Goal: Obtain resource: Download file/media

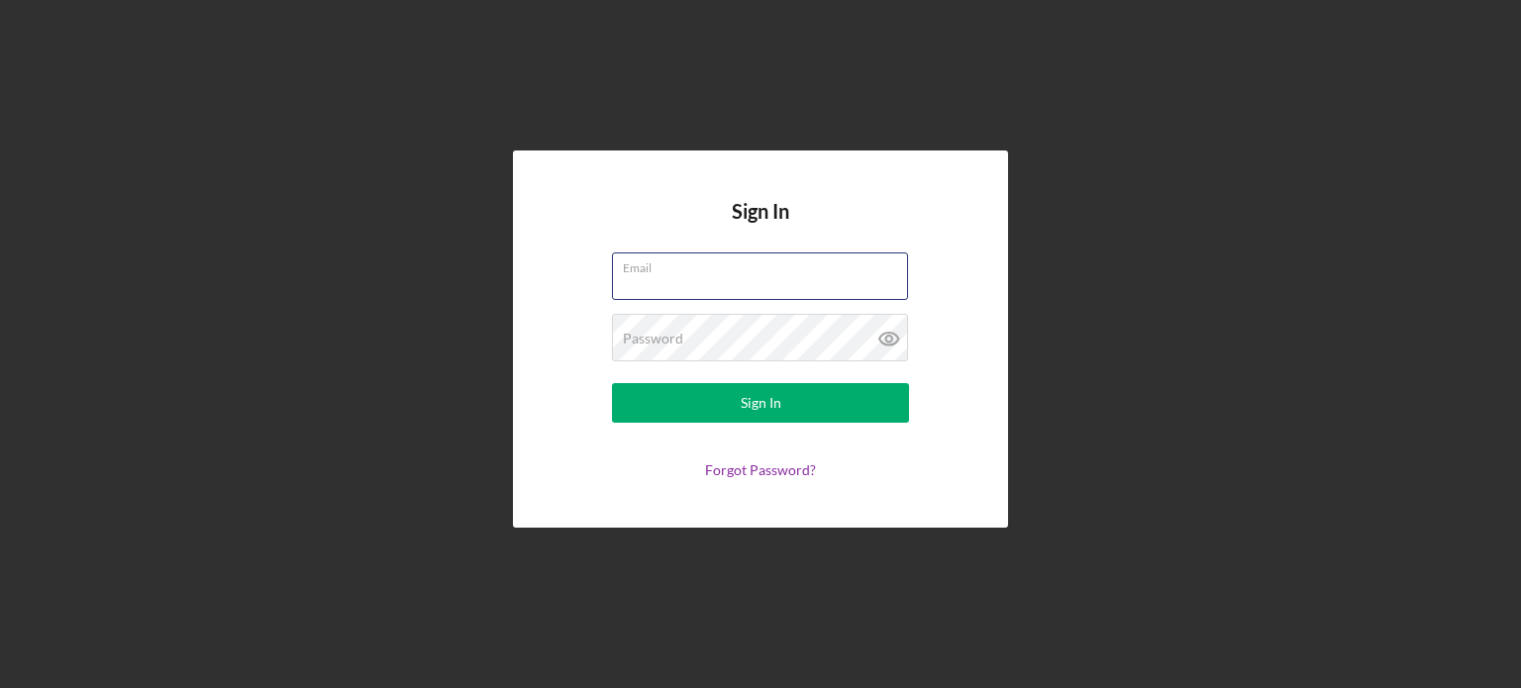
type input "[PERSON_NAME][EMAIL_ADDRESS][DOMAIN_NAME]"
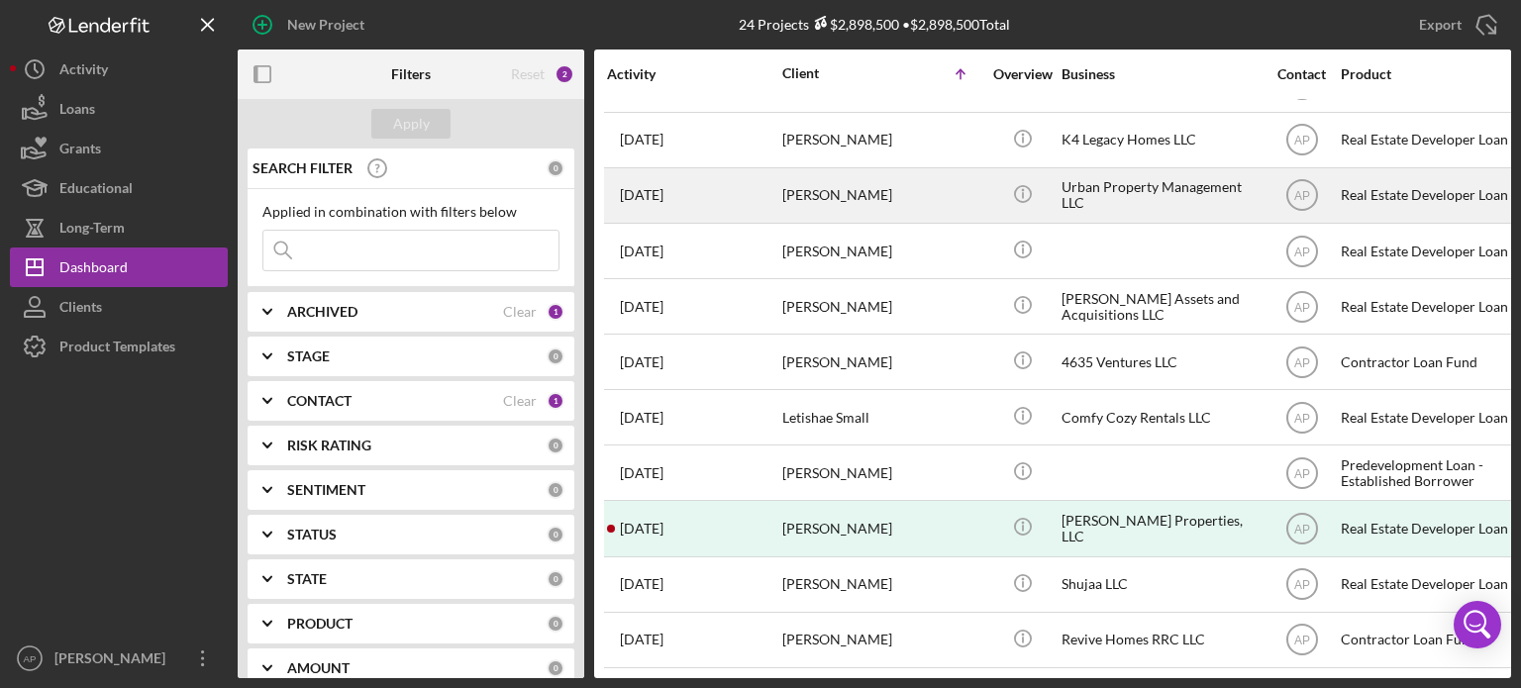
scroll to position [778, 0]
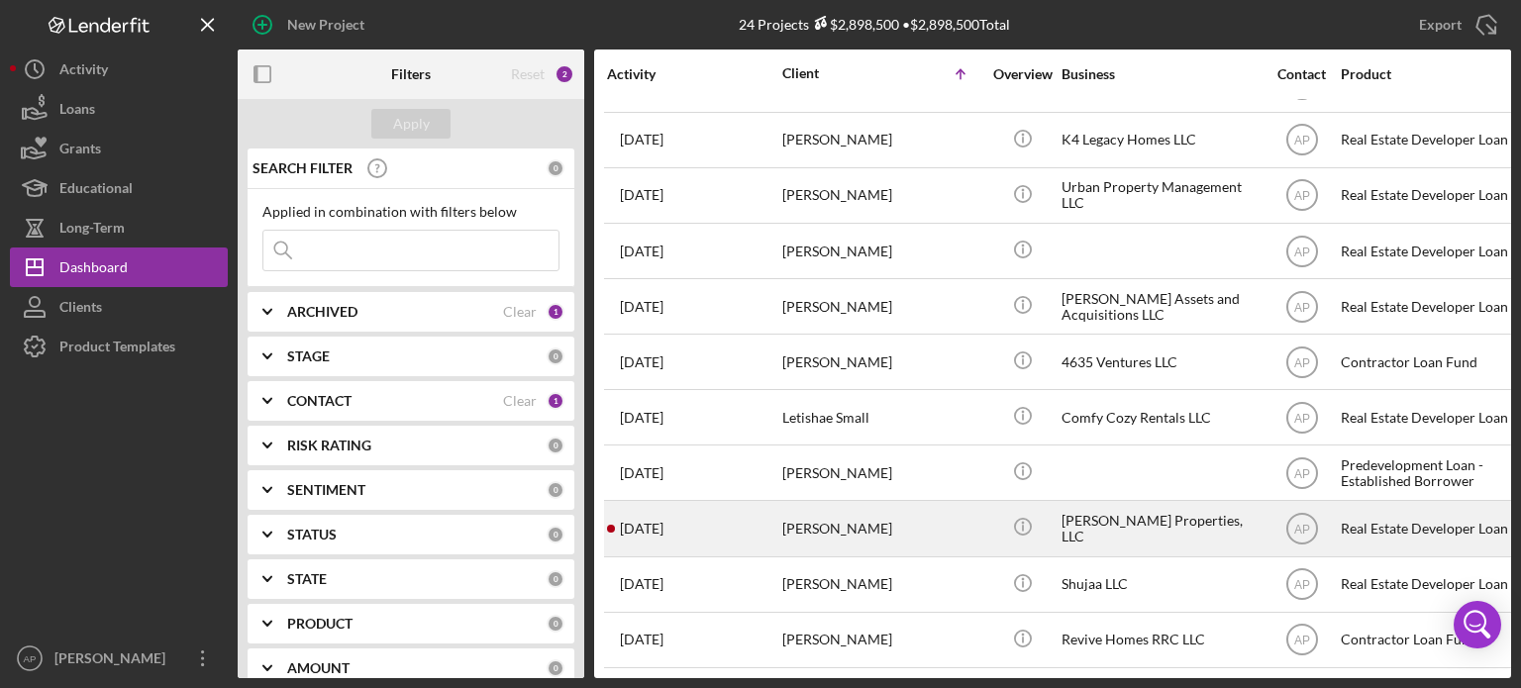
click at [820, 510] on div "[PERSON_NAME]" at bounding box center [881, 528] width 198 height 52
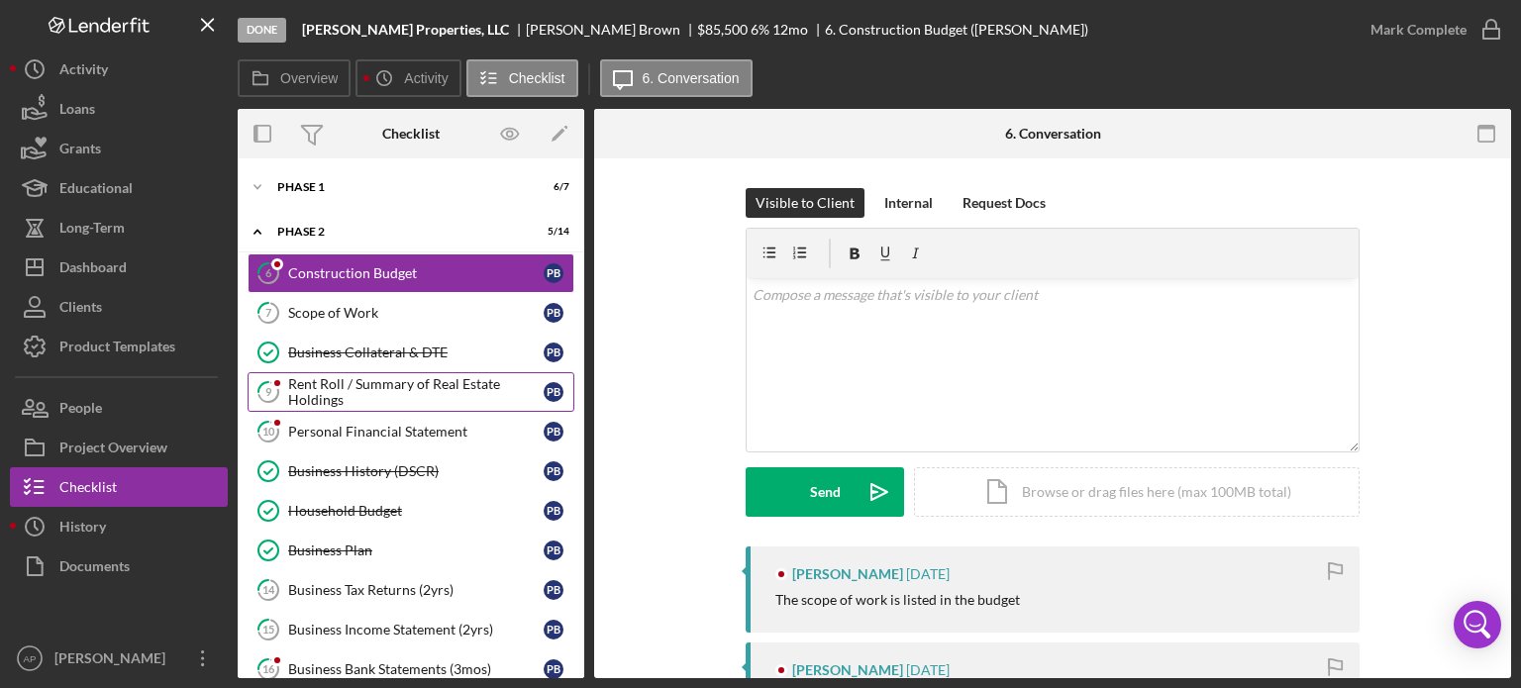
click at [422, 387] on div "Rent Roll / Summary of Real Estate Holdings" at bounding box center [415, 392] width 255 height 32
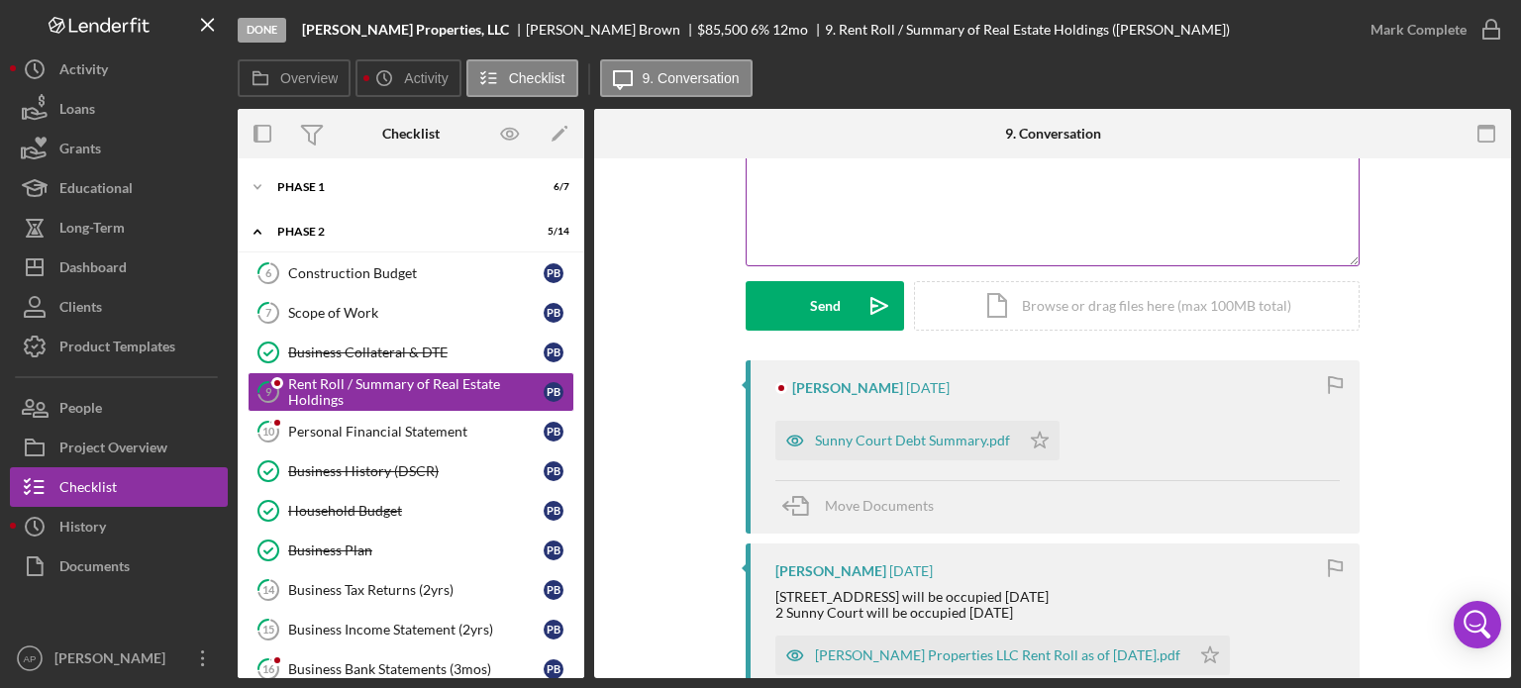
scroll to position [198, 0]
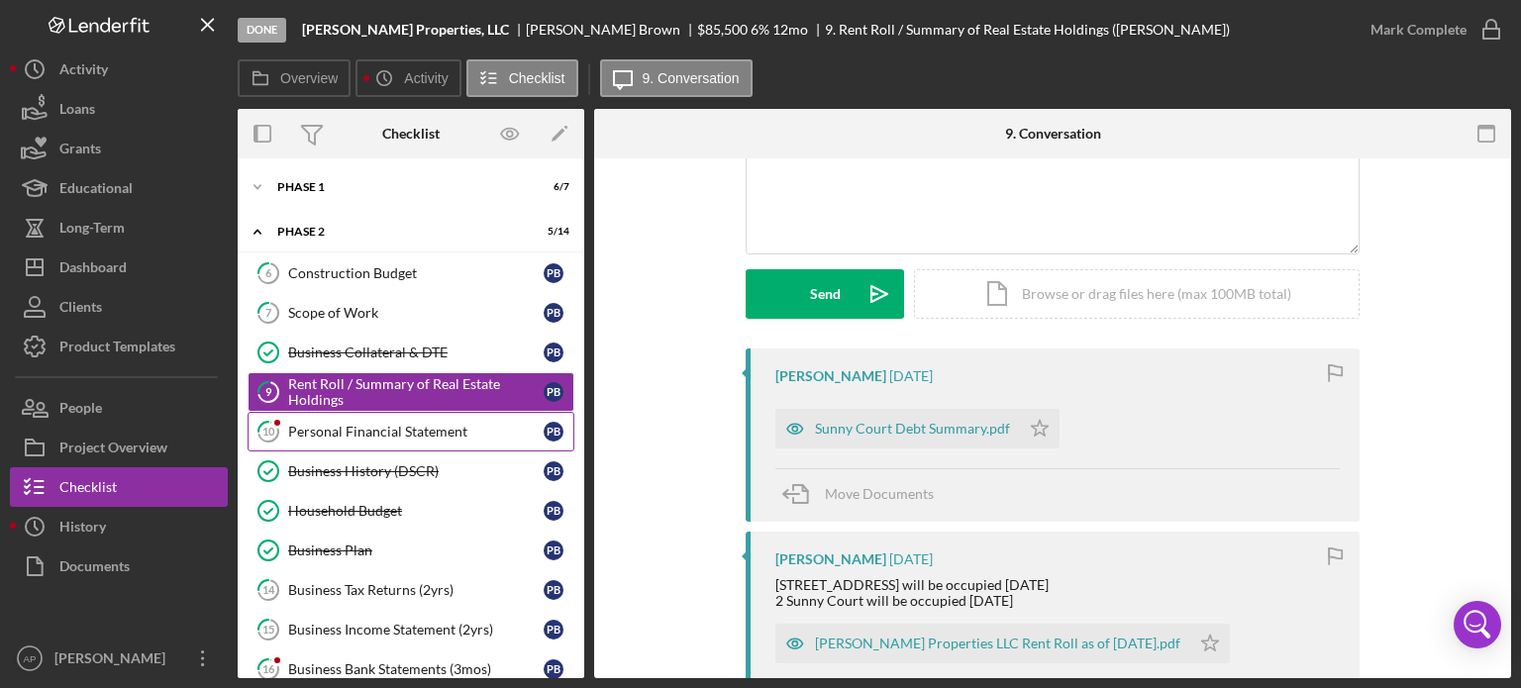
click at [446, 431] on div "Personal Financial Statement" at bounding box center [415, 432] width 255 height 16
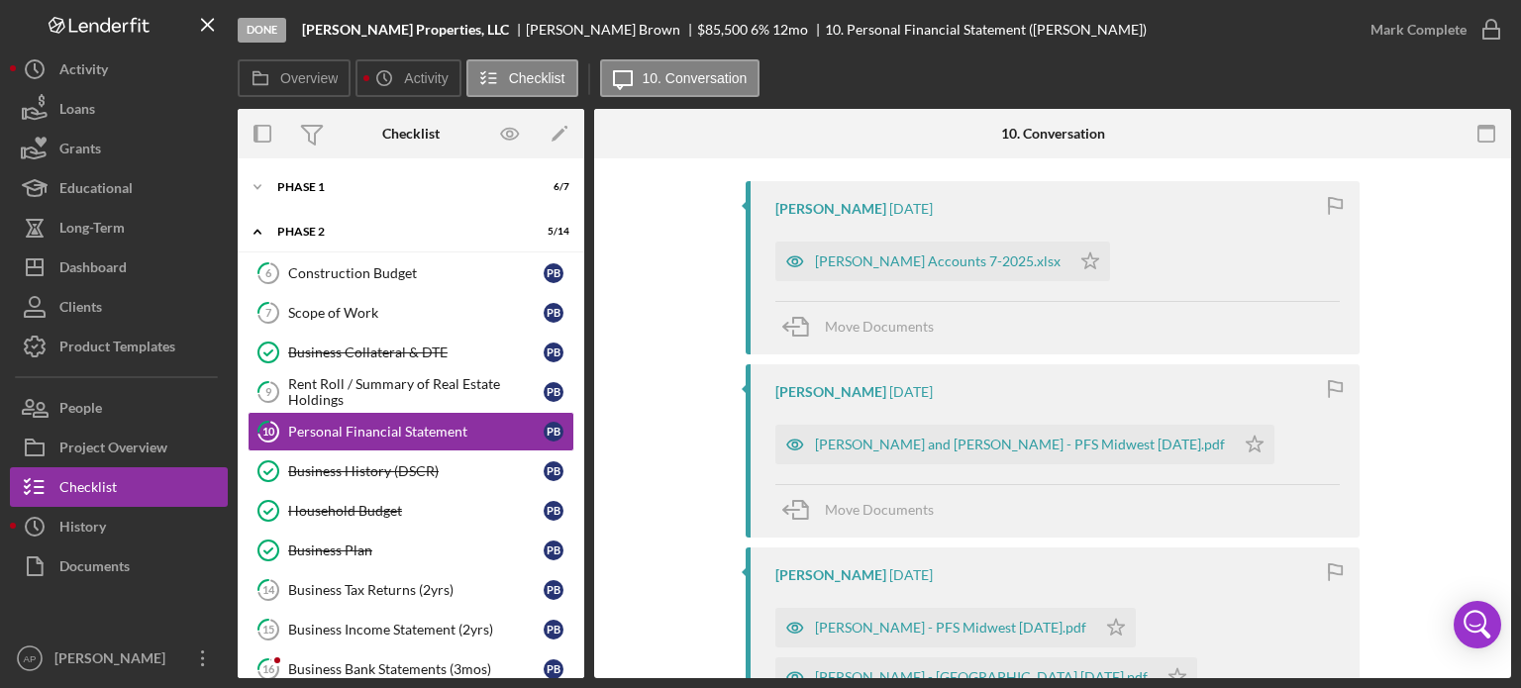
scroll to position [396, 0]
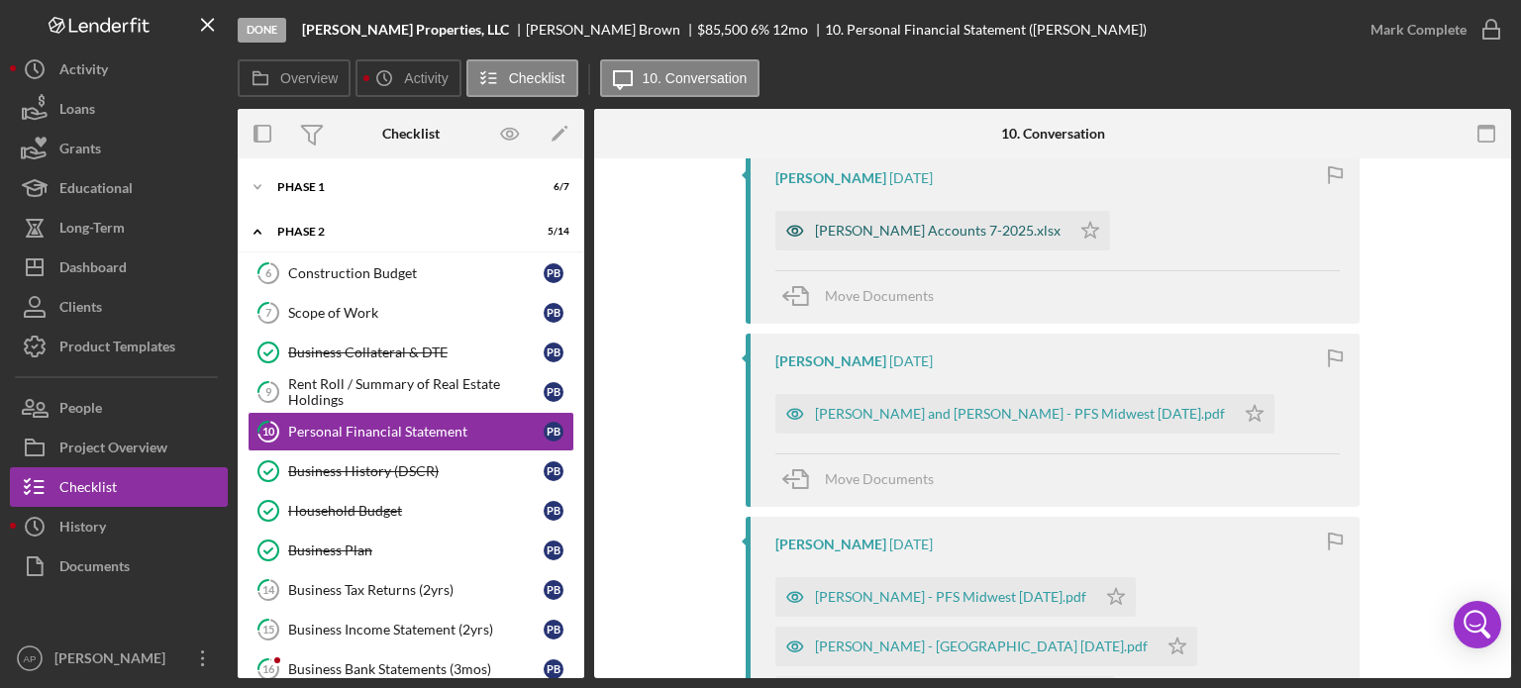
click at [852, 231] on div "[PERSON_NAME] Accounts 7-2025.xlsx" at bounding box center [938, 231] width 246 height 16
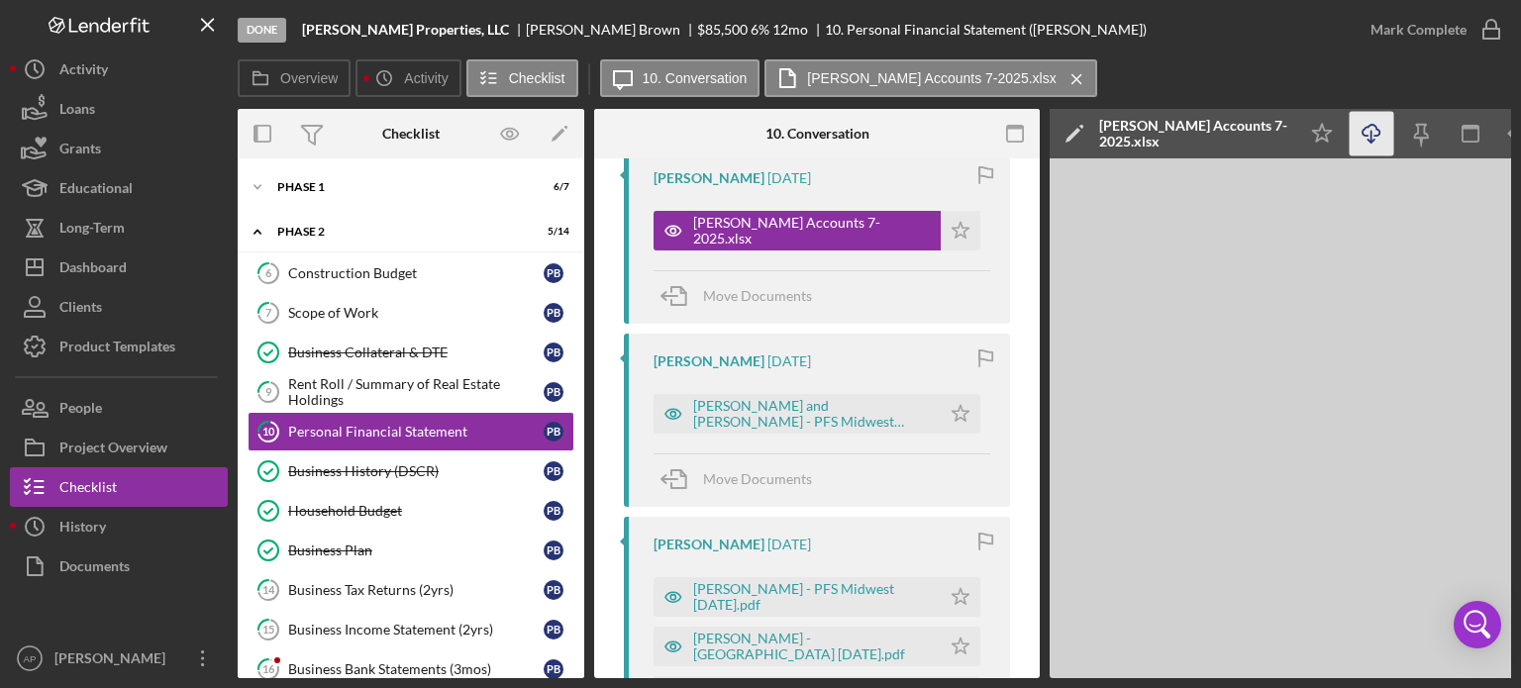
click at [1373, 139] on icon "Icon/Download" at bounding box center [1371, 134] width 45 height 45
click at [768, 404] on div "[PERSON_NAME] and [PERSON_NAME] - PFS Midwest [DATE].pdf" at bounding box center [812, 414] width 238 height 32
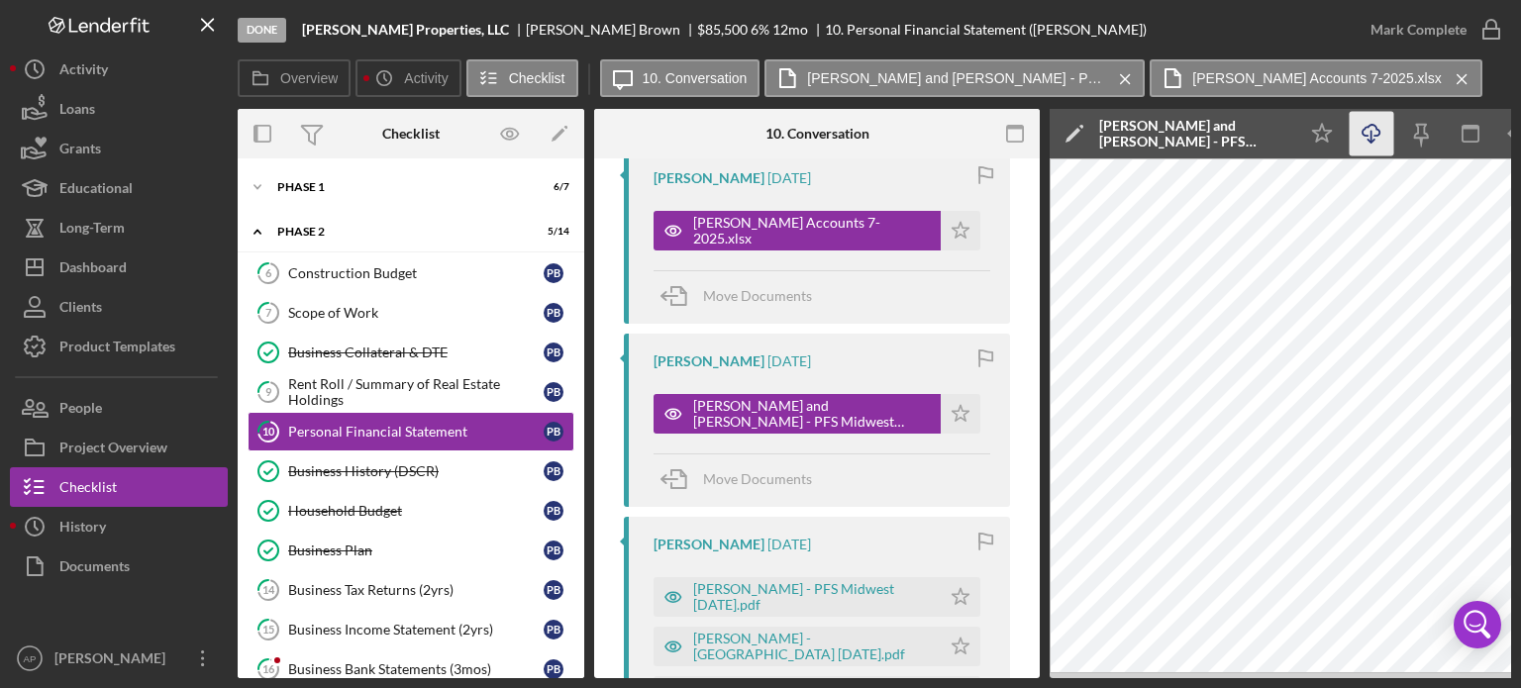
click at [1381, 134] on icon "Icon/Download" at bounding box center [1371, 134] width 45 height 45
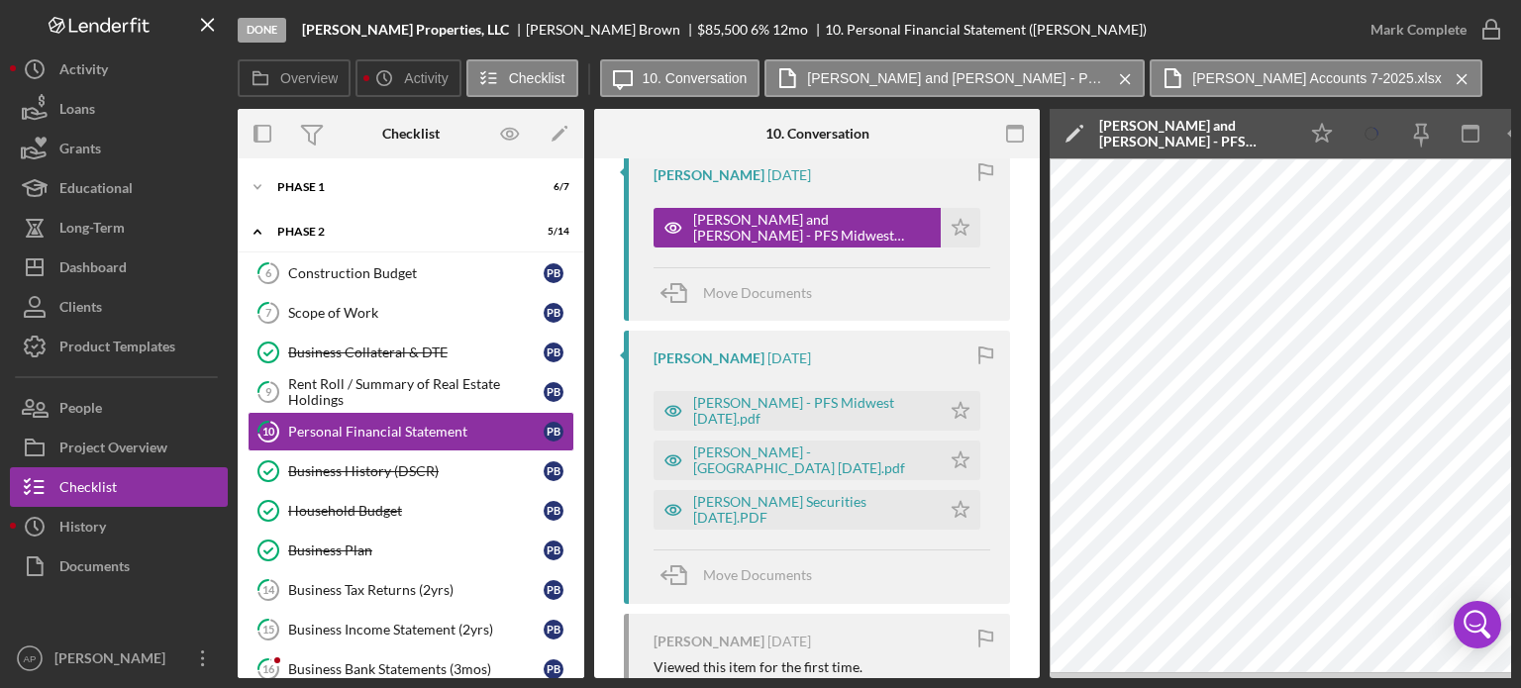
scroll to position [693, 0]
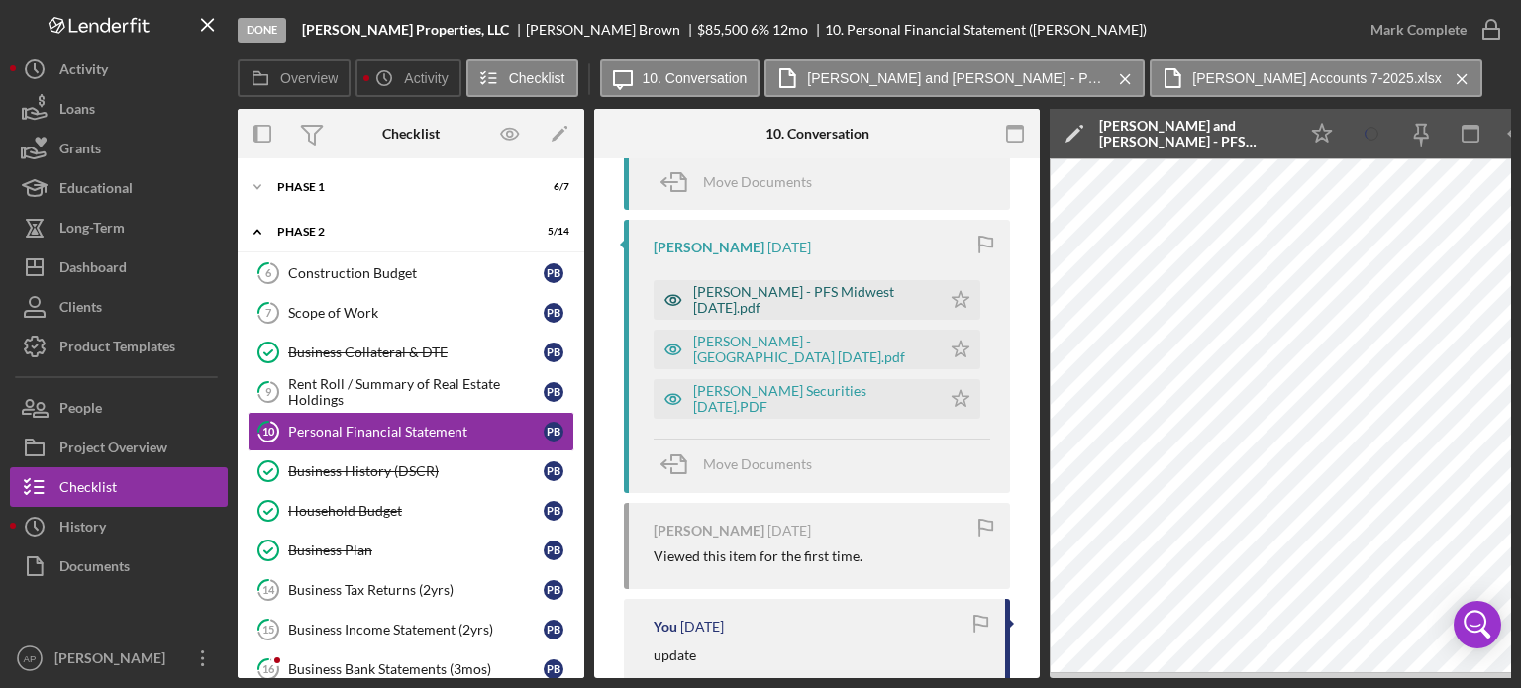
click at [826, 301] on div "[PERSON_NAME] - PFS Midwest [DATE].pdf" at bounding box center [812, 300] width 238 height 32
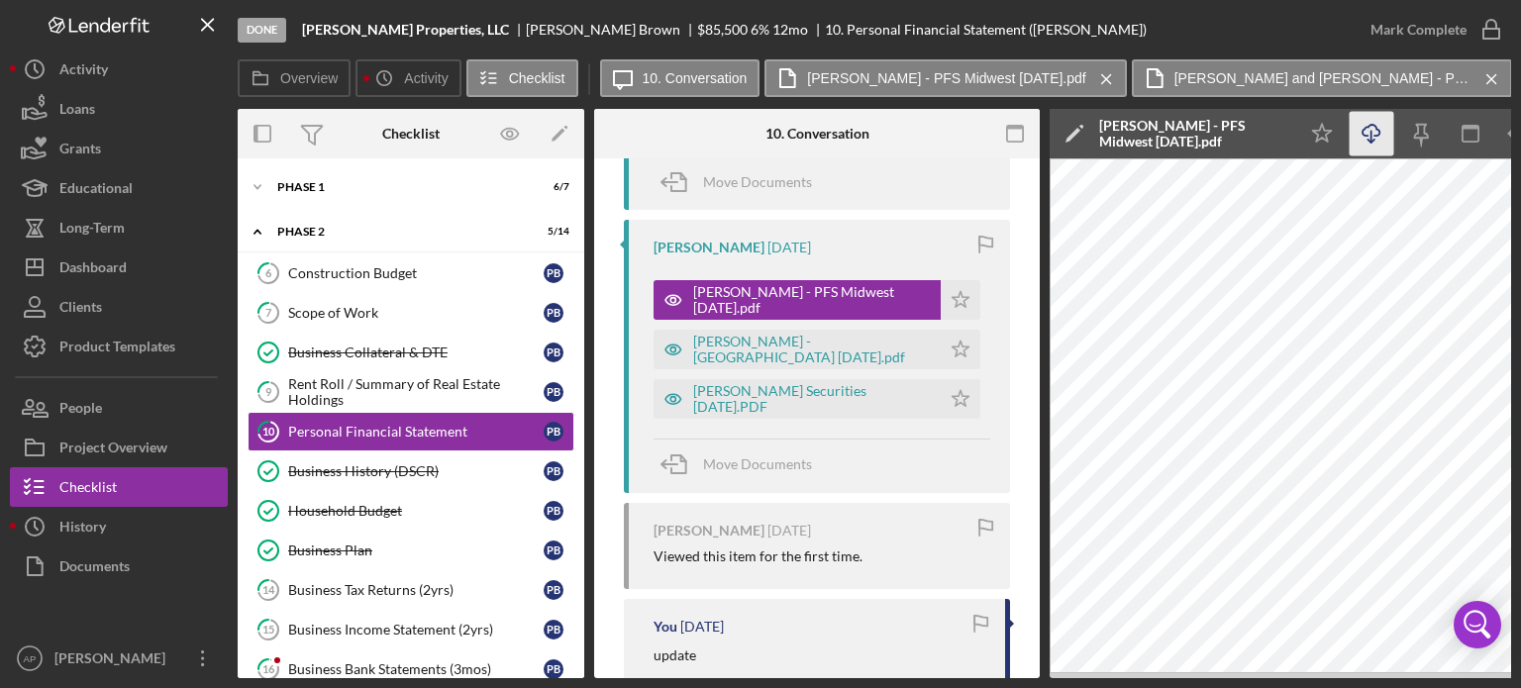
click at [1366, 130] on icon "Icon/Download" at bounding box center [1371, 134] width 45 height 45
click at [798, 359] on div "[PERSON_NAME] - [GEOGRAPHIC_DATA] [DATE].pdf" at bounding box center [812, 350] width 238 height 32
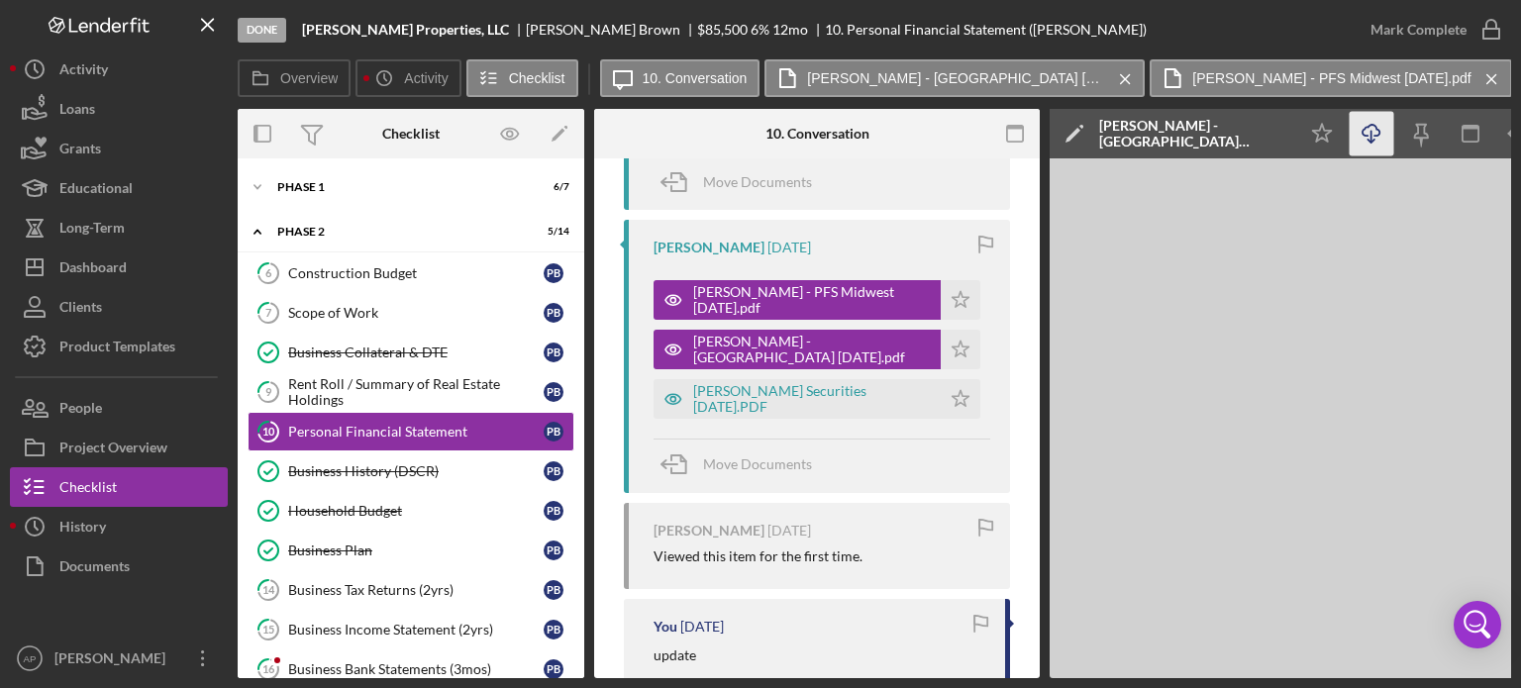
click at [1363, 131] on icon "Icon/Download" at bounding box center [1371, 134] width 45 height 45
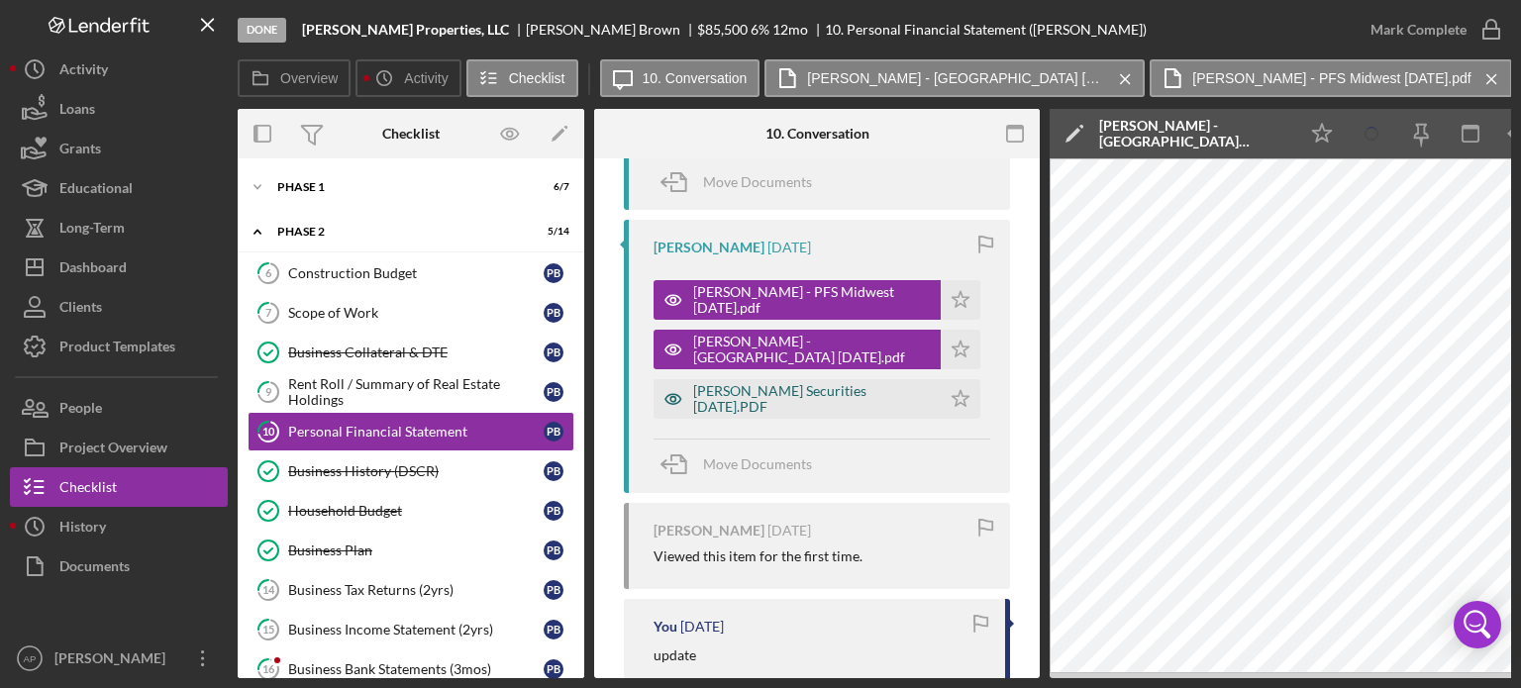
click at [808, 396] on div "[PERSON_NAME] Securities [DATE].PDF" at bounding box center [812, 399] width 238 height 32
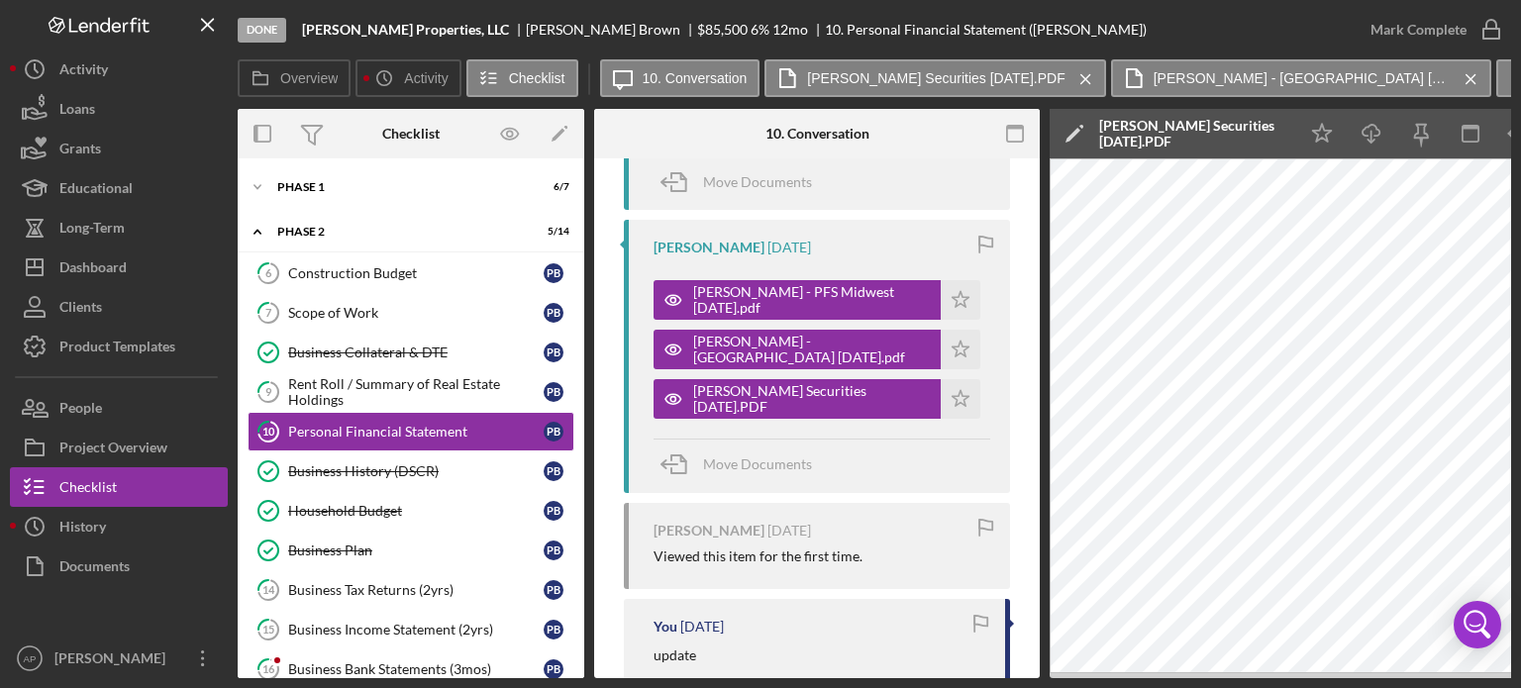
click at [1068, 32] on div "Done [PERSON_NAME] Properties, LLC [PERSON_NAME] $85,500 6 % 12 mo 10. Personal…" at bounding box center [794, 29] width 1113 height 59
click at [1378, 124] on icon "Icon/Download" at bounding box center [1371, 134] width 45 height 45
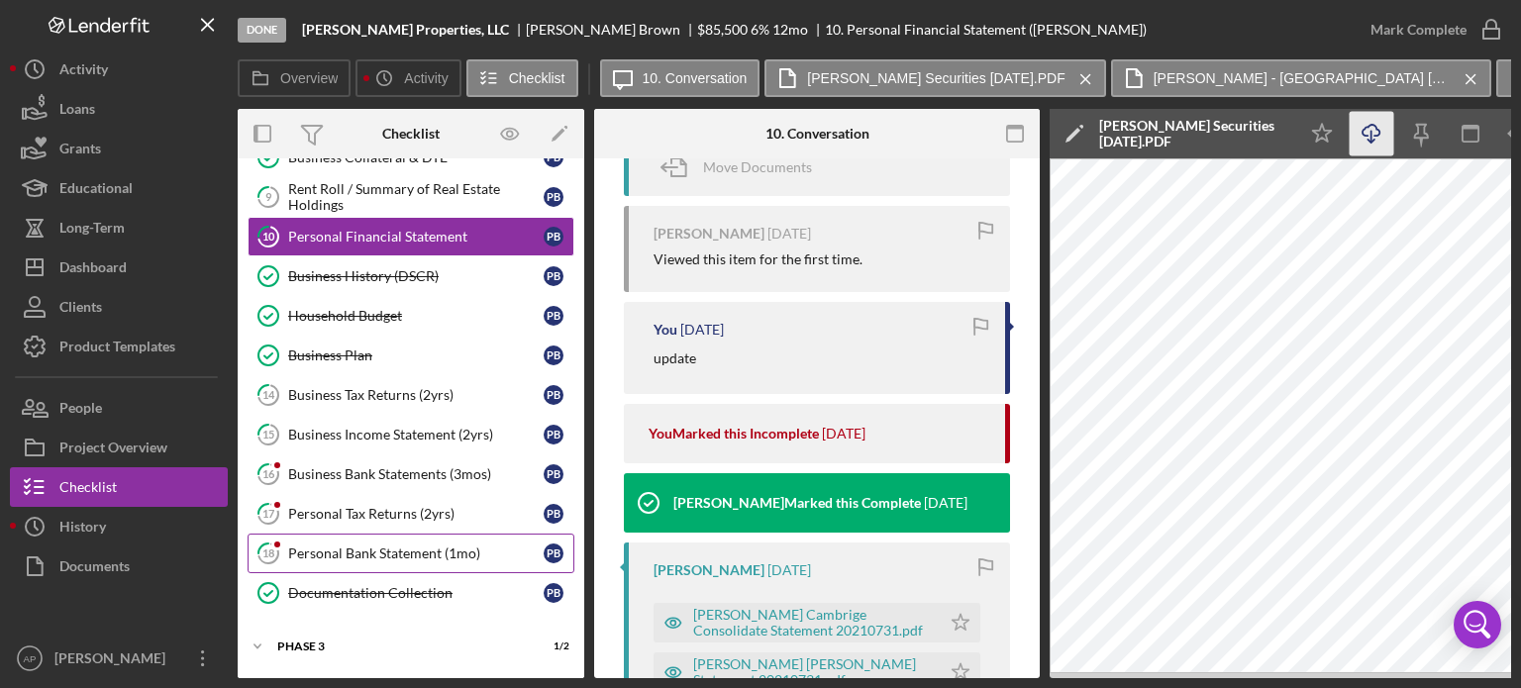
scroll to position [198, 0]
